Goal: Transaction & Acquisition: Book appointment/travel/reservation

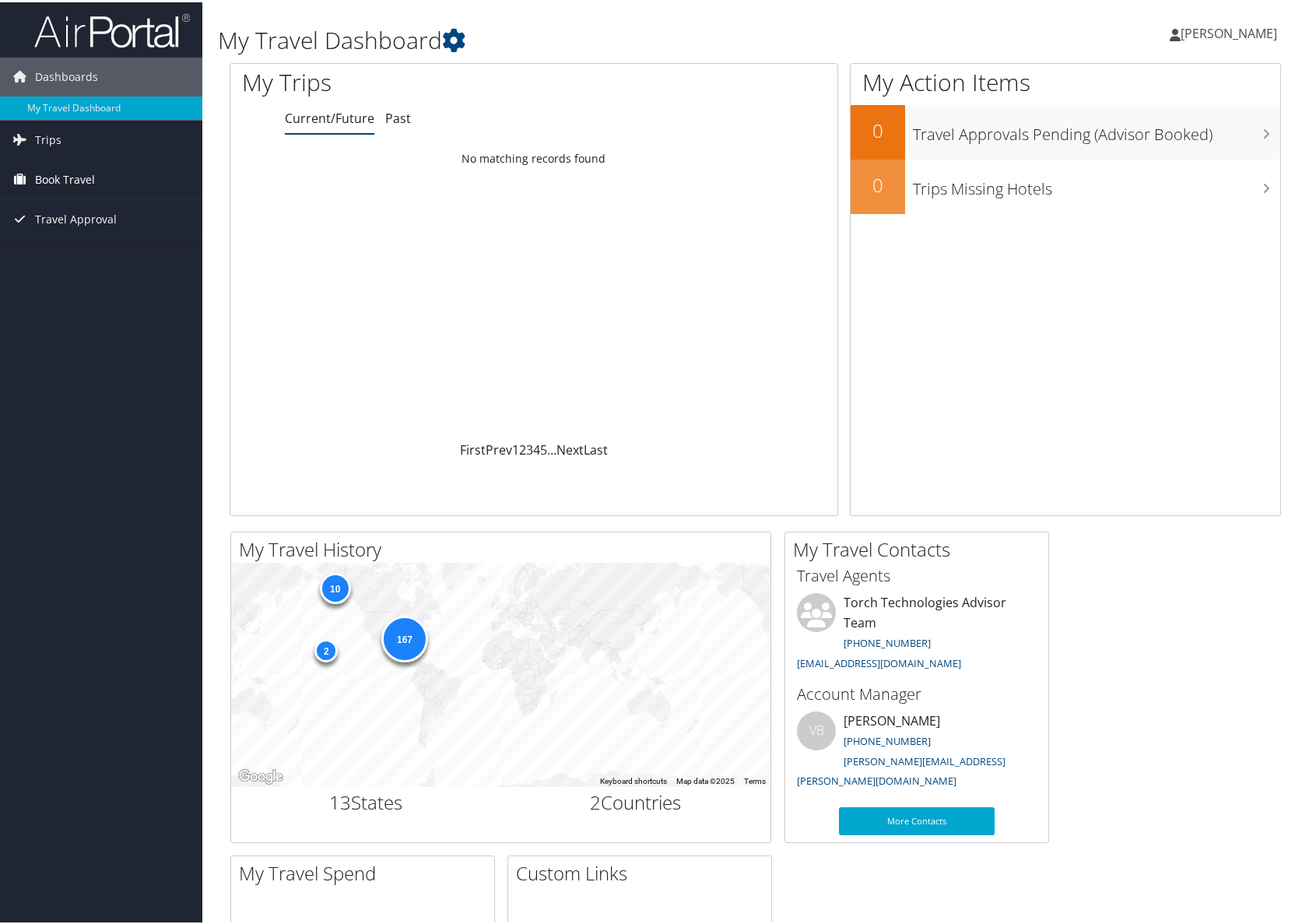
click at [70, 179] on span "Book Travel" at bounding box center [65, 177] width 60 height 39
click at [76, 264] on link "Book/Manage Online Trips" at bounding box center [101, 255] width 203 height 24
click at [1170, 31] on icon at bounding box center [1175, 33] width 11 height 13
click at [1137, 258] on link "Sign Out" at bounding box center [1188, 253] width 174 height 26
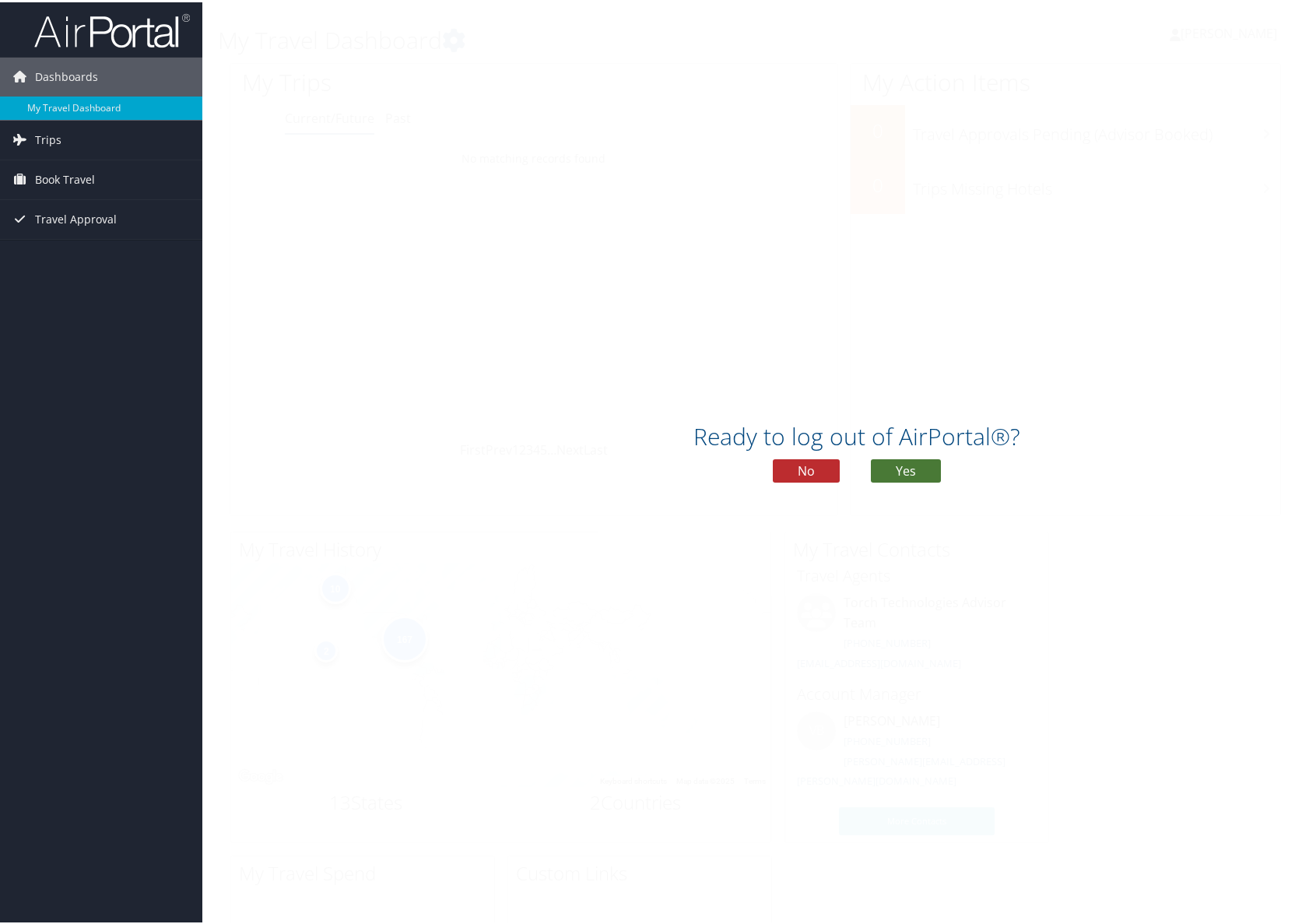
click at [910, 471] on button "Yes" at bounding box center [905, 468] width 70 height 24
